Goal: Entertainment & Leisure: Consume media (video, audio)

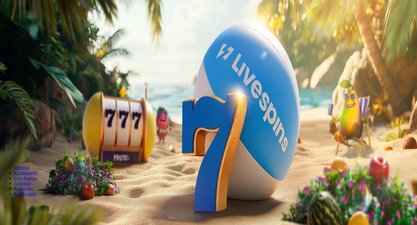
click at [31, 24] on button "Kirjaudu" at bounding box center [40, 21] width 19 height 6
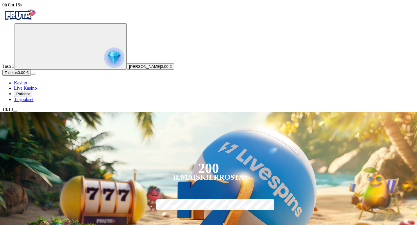
click at [30, 96] on span "Palkkiot" at bounding box center [23, 94] width 14 height 4
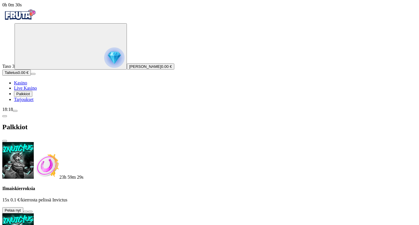
click at [28, 211] on button at bounding box center [25, 212] width 5 height 2
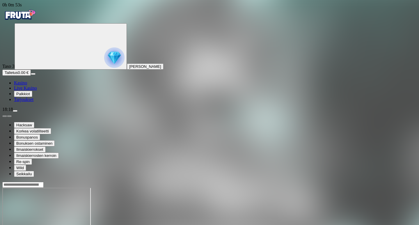
click at [240, 188] on div at bounding box center [209, 211] width 414 height 46
click at [20, 85] on link "Kasino" at bounding box center [20, 82] width 13 height 5
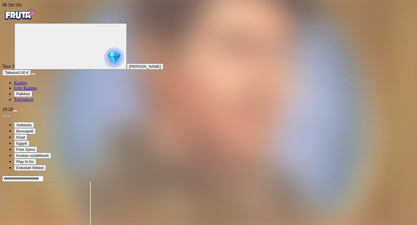
click at [28, 96] on span "Palkkiot" at bounding box center [23, 94] width 14 height 4
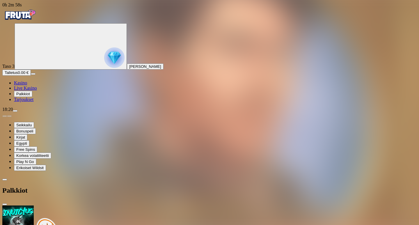
scroll to position [76, 0]
click at [15, 111] on span "menu icon" at bounding box center [15, 111] width 0 height 0
